Goal: Information Seeking & Learning: Check status

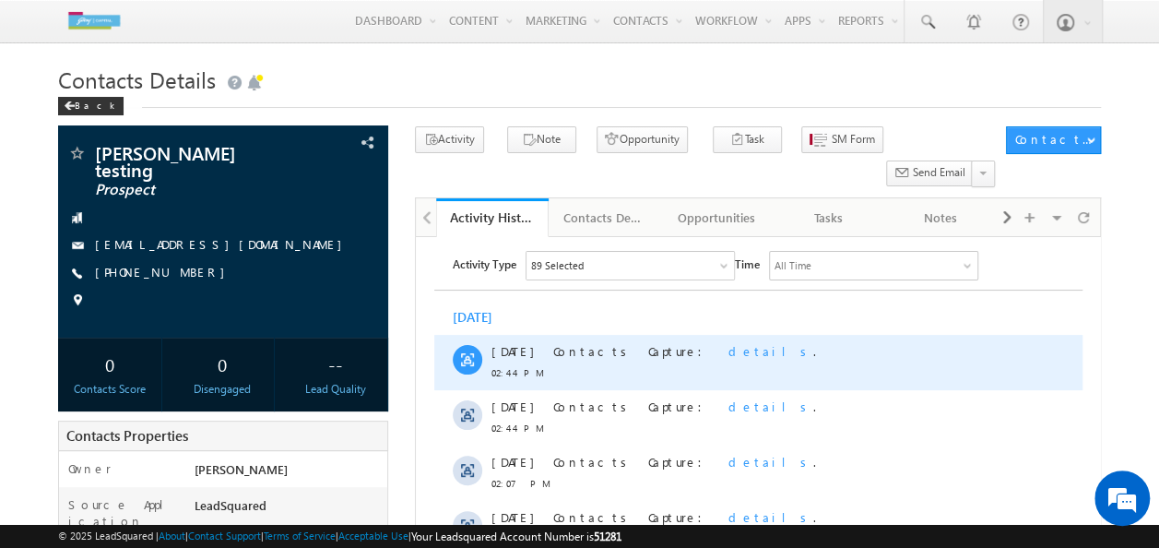
click at [728, 353] on span "details" at bounding box center [770, 351] width 85 height 16
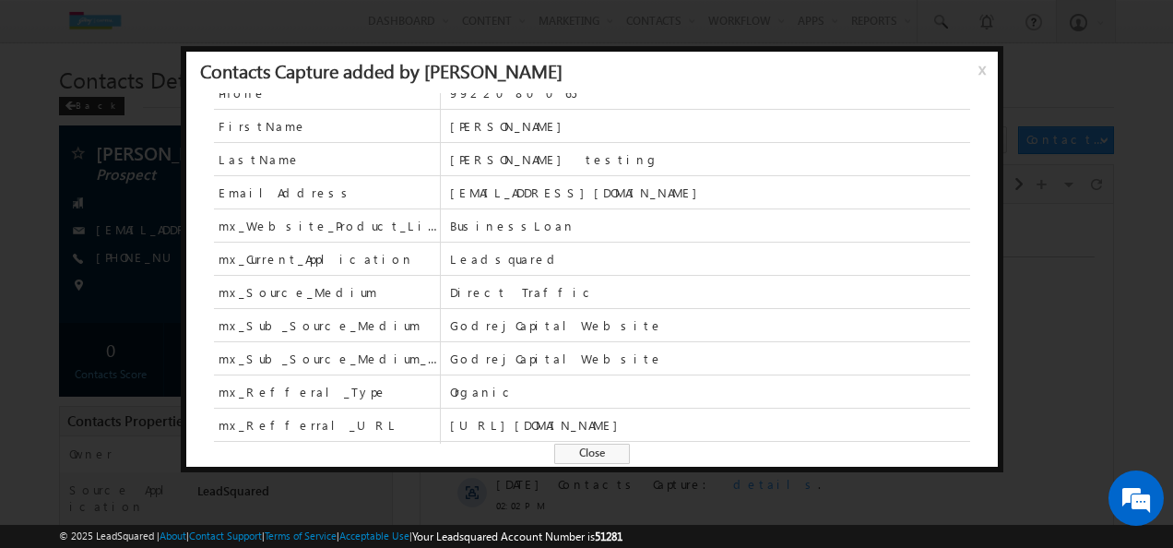
scroll to position [43, 0]
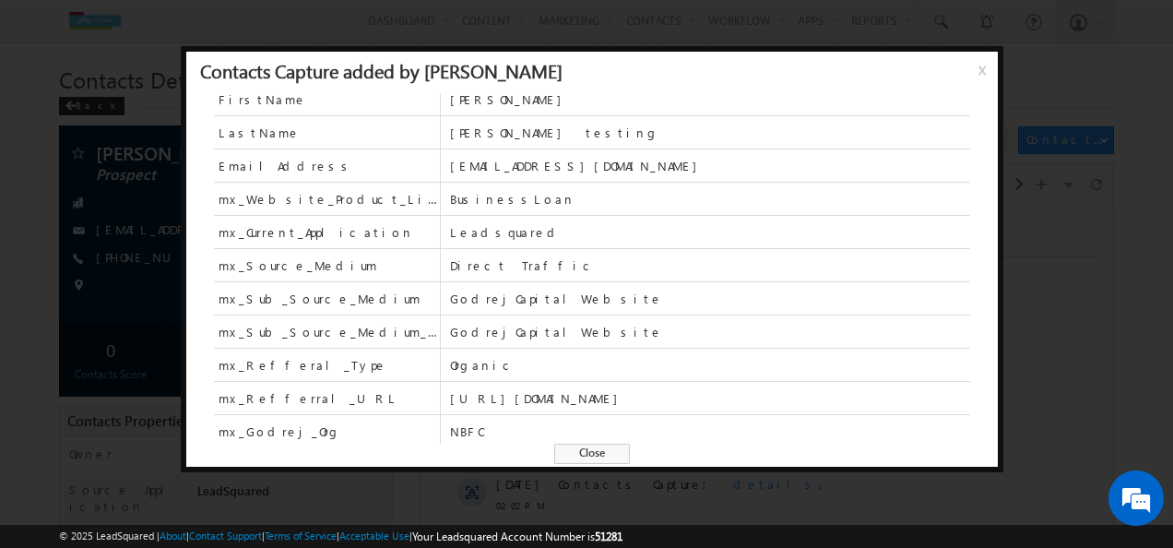
click at [979, 68] on span "x" at bounding box center [986, 76] width 15 height 33
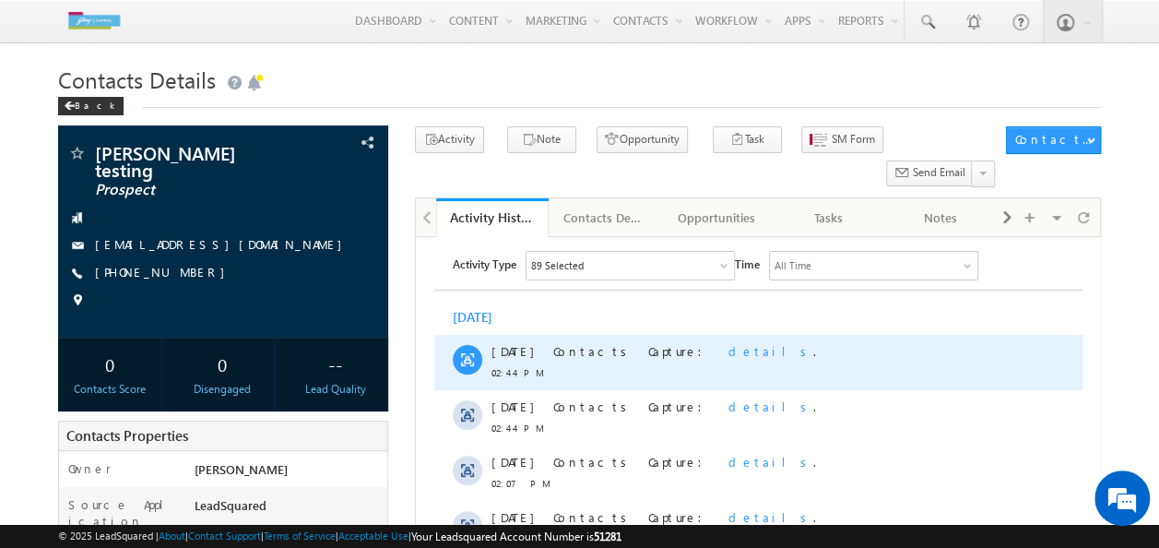
click at [728, 353] on span "details" at bounding box center [770, 351] width 85 height 16
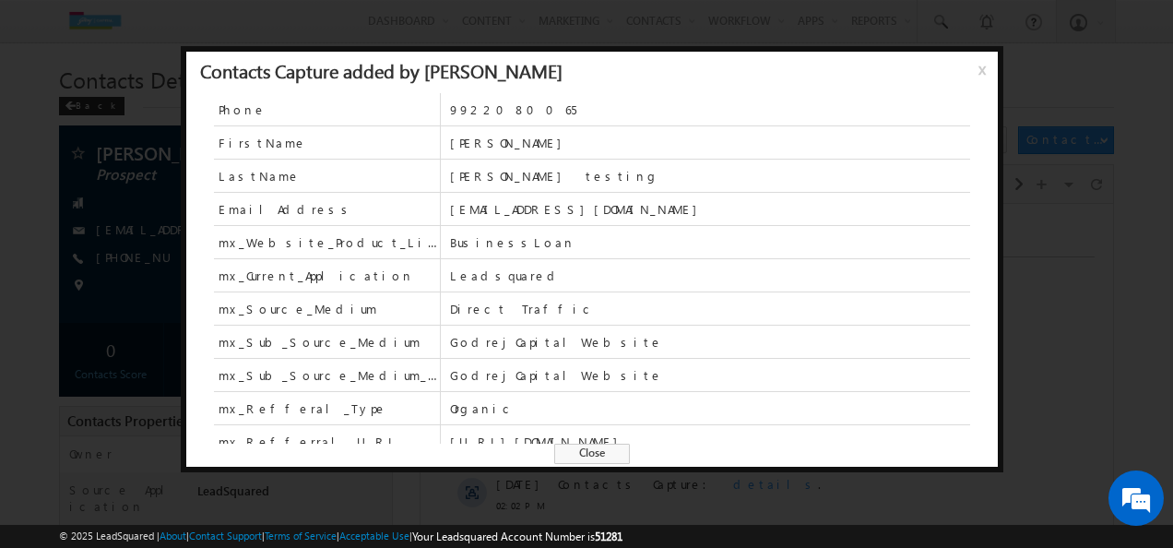
click at [981, 72] on span "x" at bounding box center [986, 76] width 15 height 33
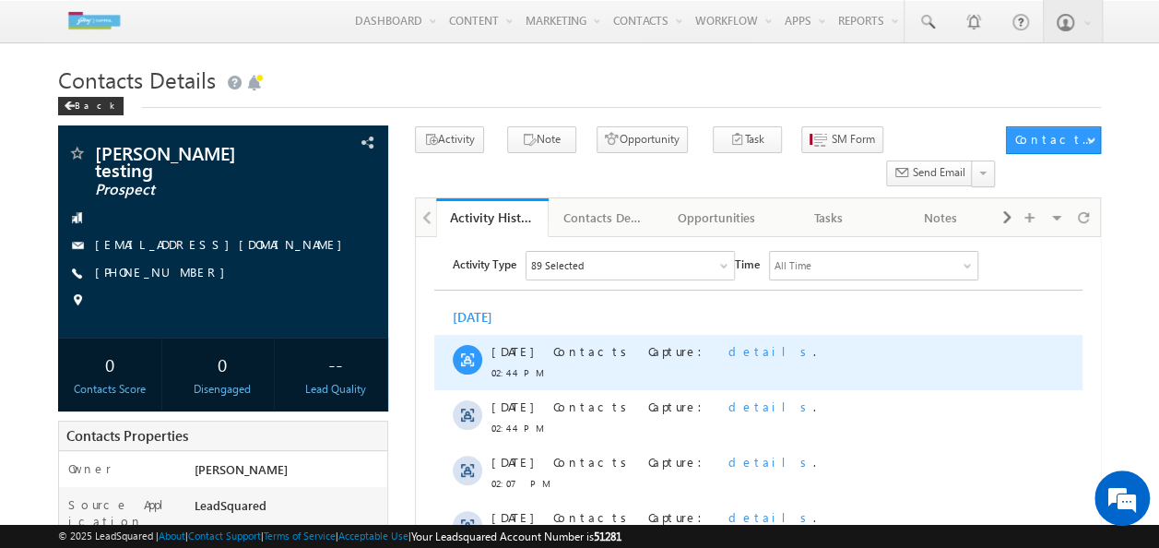
click at [728, 351] on span "details" at bounding box center [770, 351] width 85 height 16
